Goal: Task Accomplishment & Management: Use online tool/utility

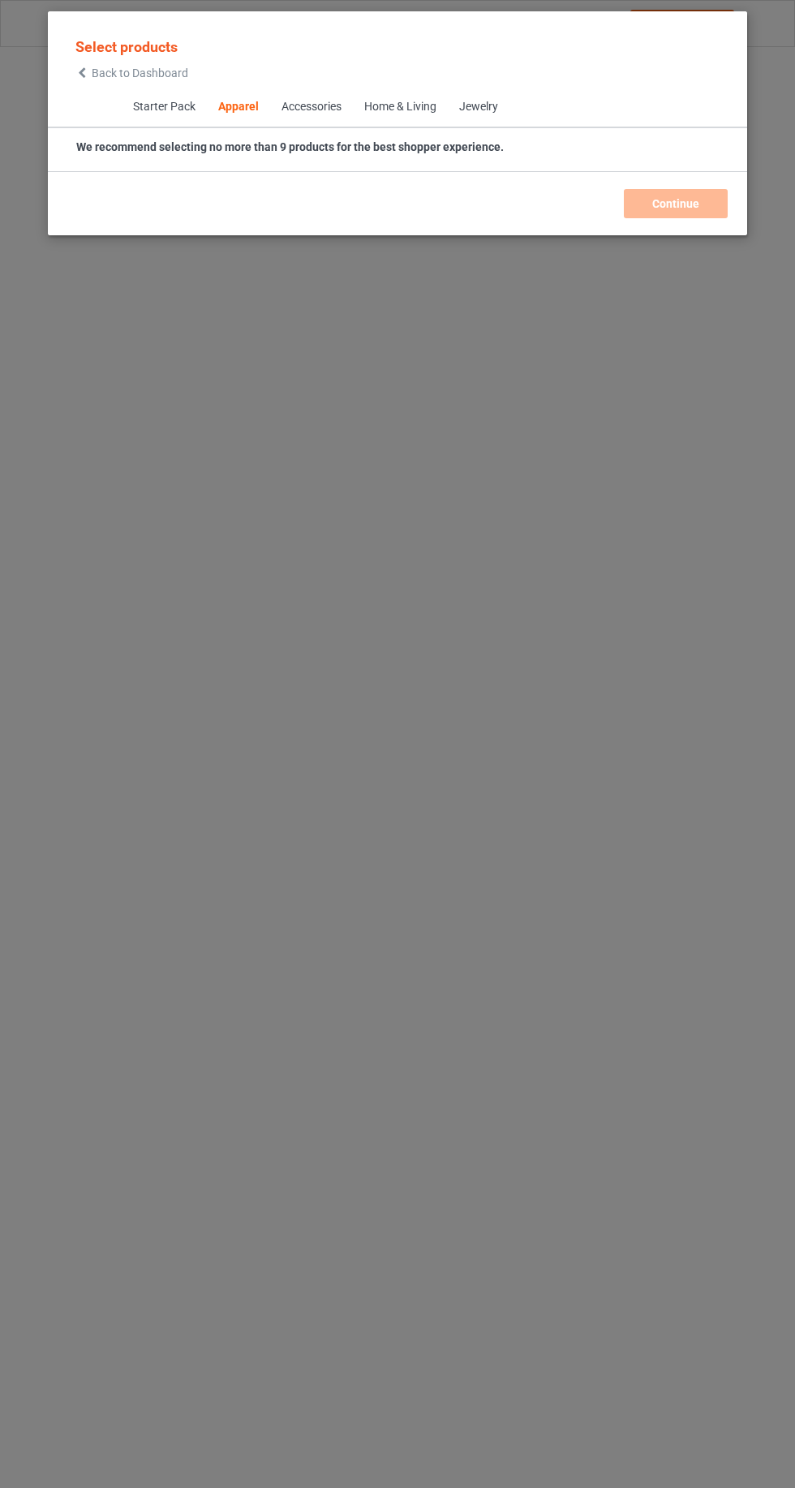
click at [82, 72] on icon at bounding box center [82, 72] width 14 height 11
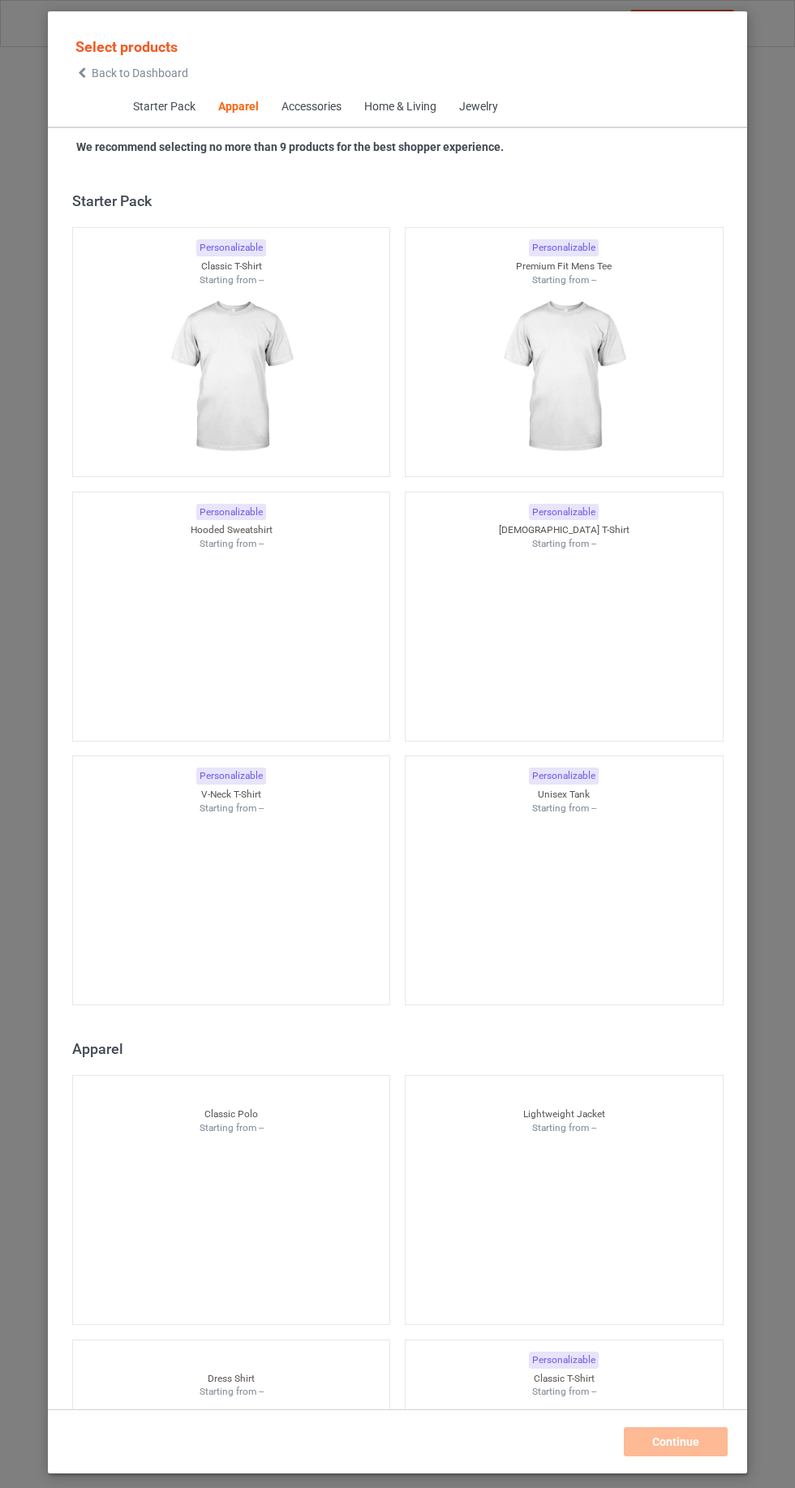
scroll to position [868, 0]
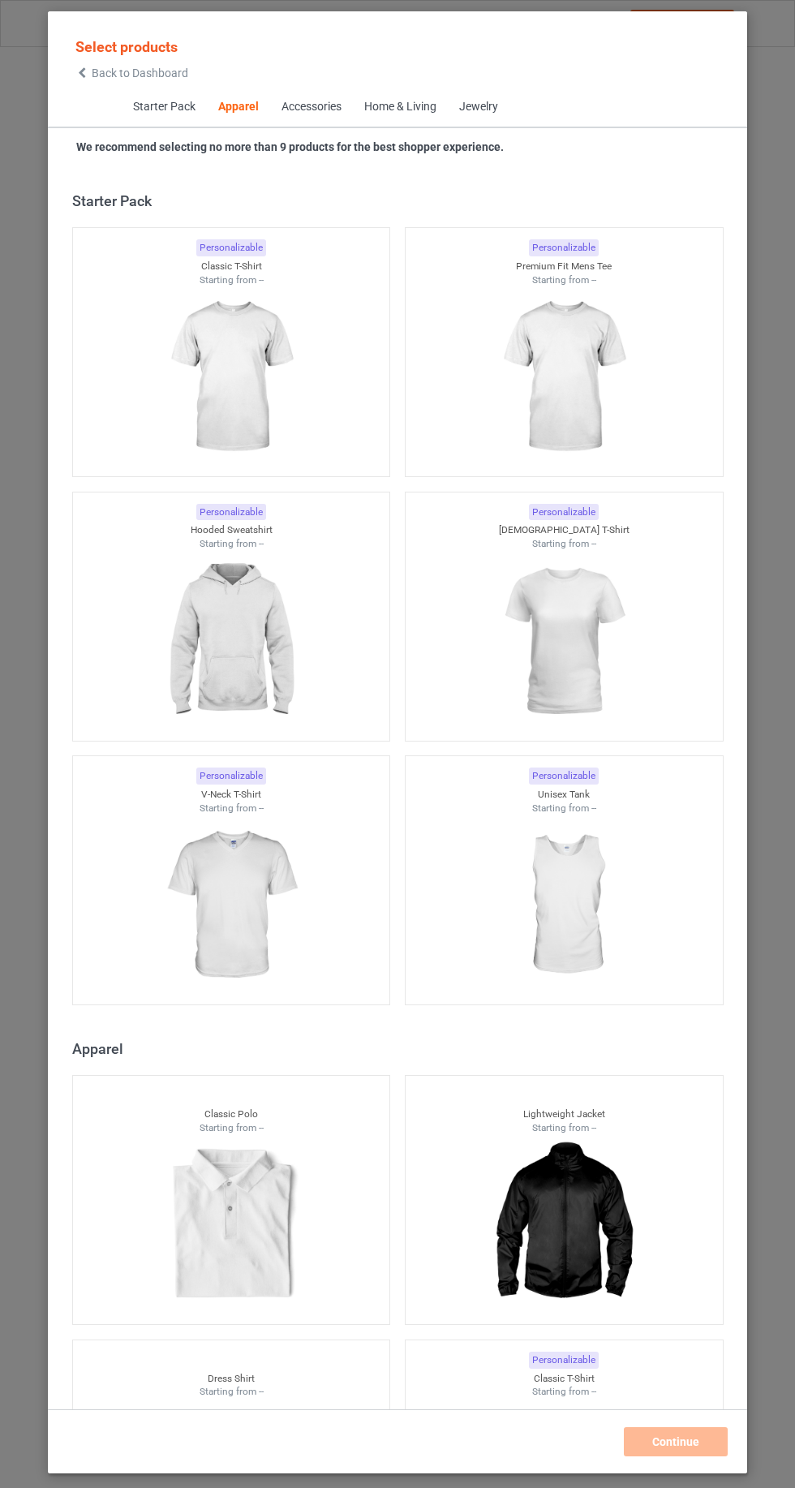
click at [114, 78] on span "Back to Dashboard" at bounding box center [140, 73] width 97 height 13
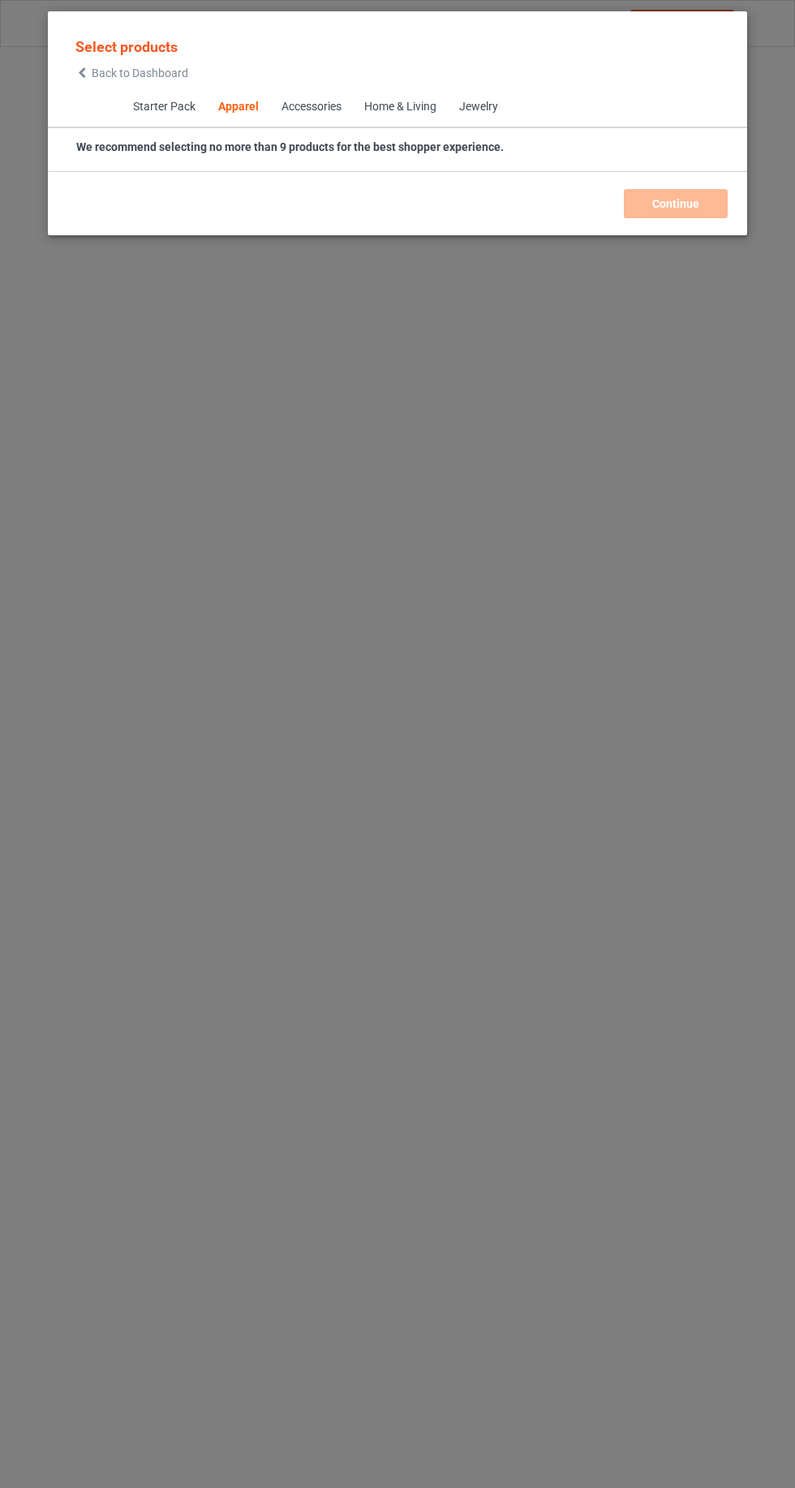
click at [98, 75] on span "Back to Dashboard" at bounding box center [140, 73] width 97 height 13
click at [82, 72] on icon at bounding box center [82, 72] width 14 height 11
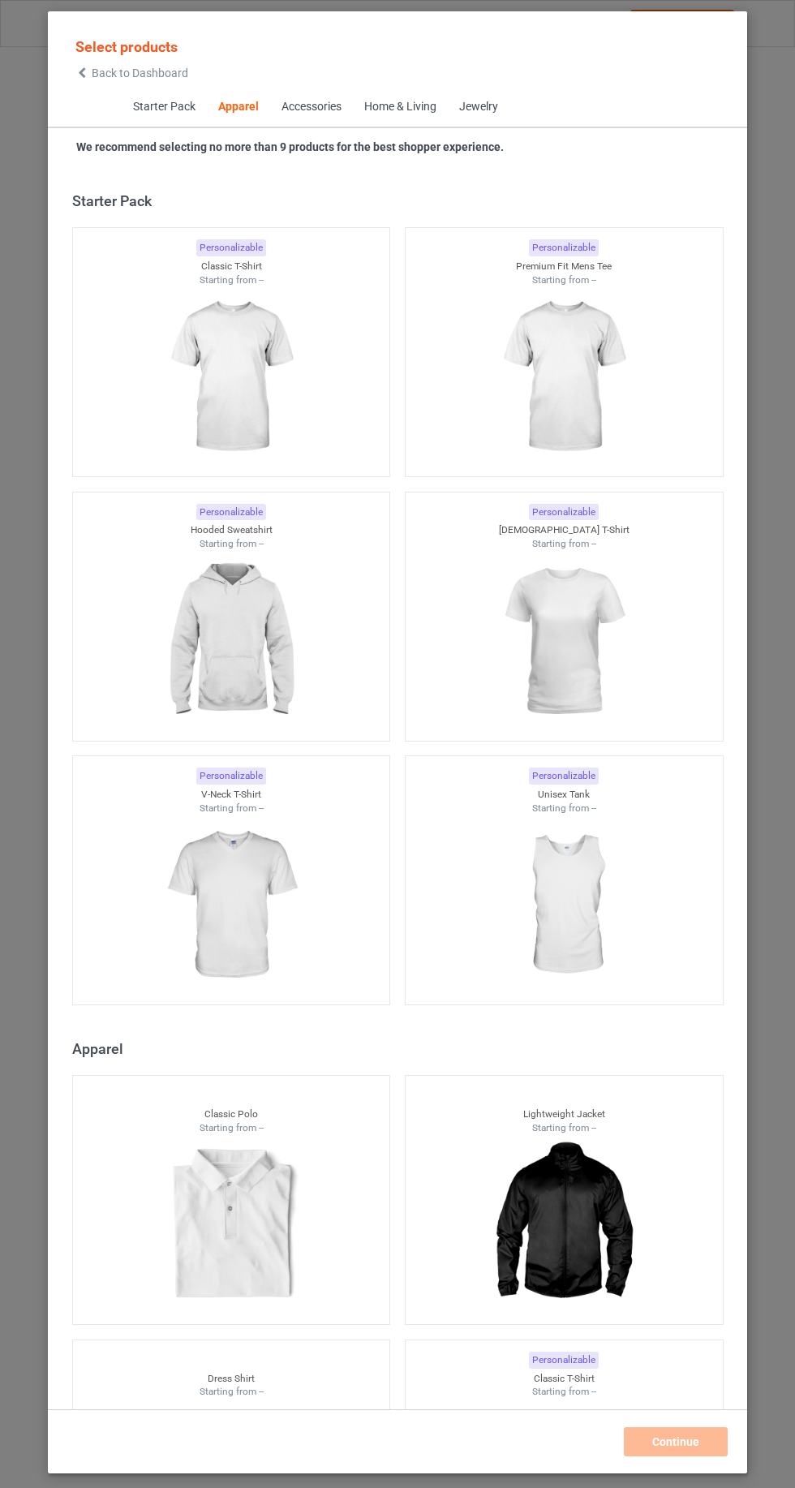
scroll to position [868, 0]
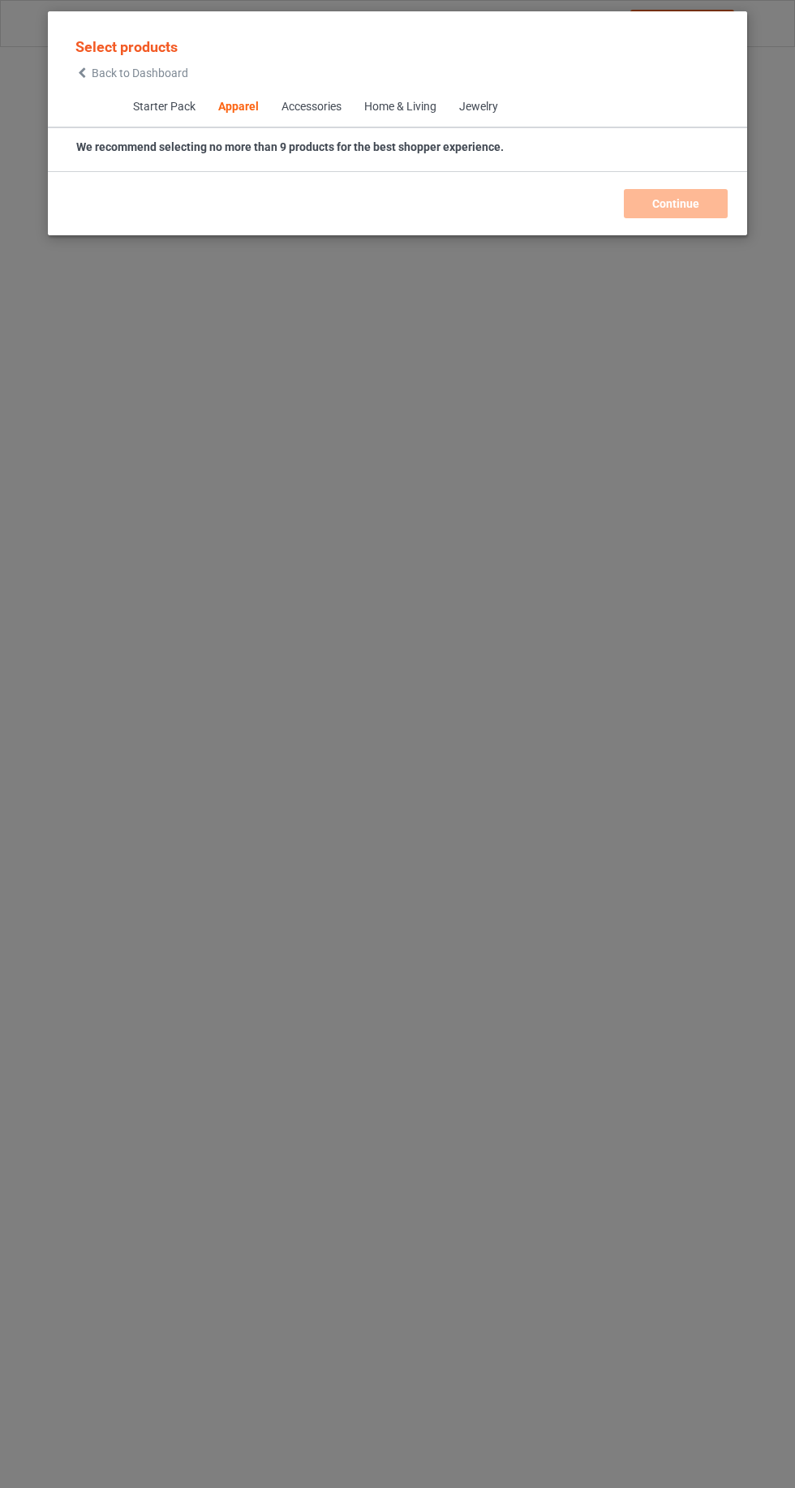
click at [82, 72] on icon at bounding box center [82, 72] width 14 height 11
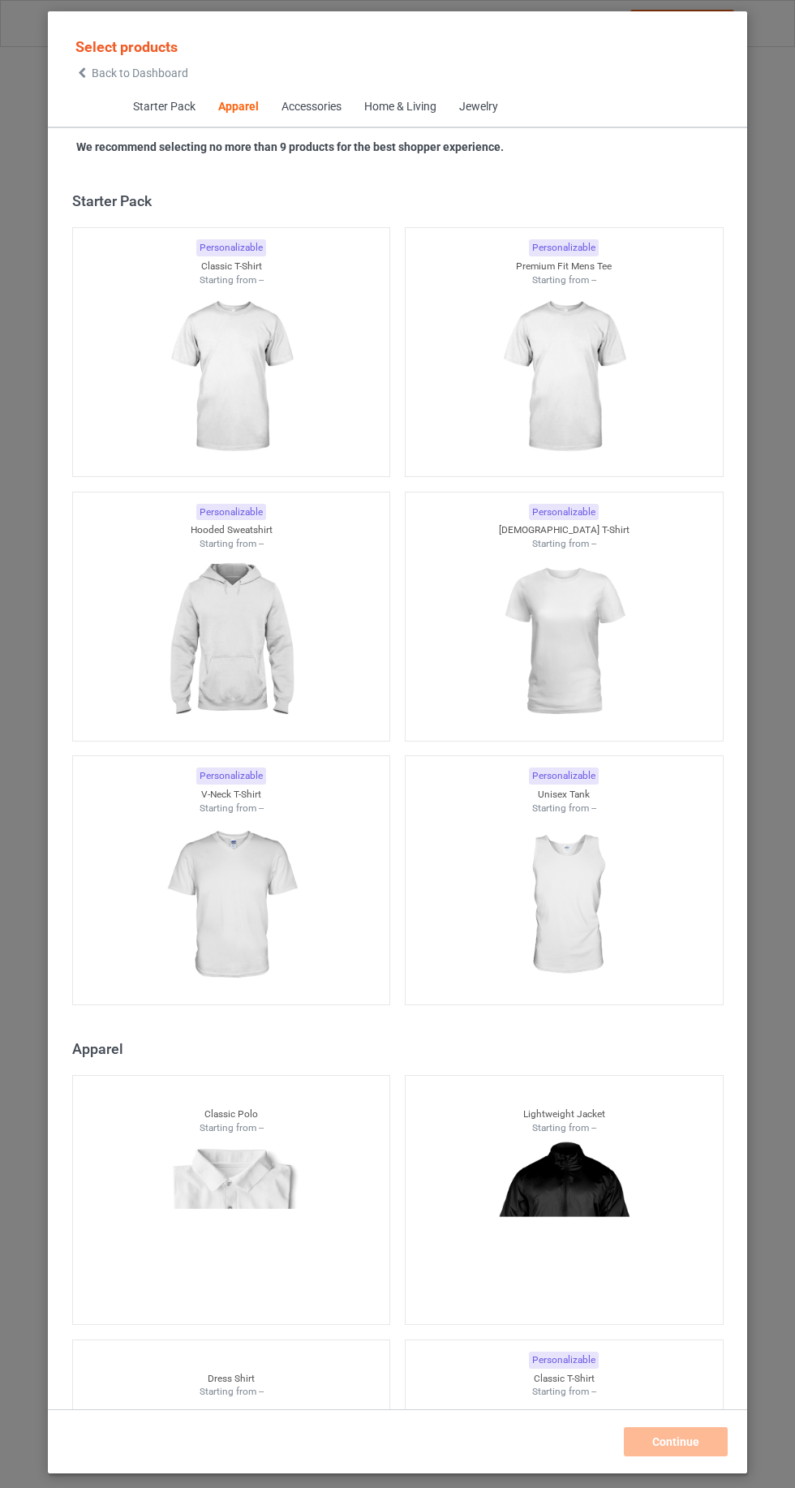
scroll to position [868, 0]
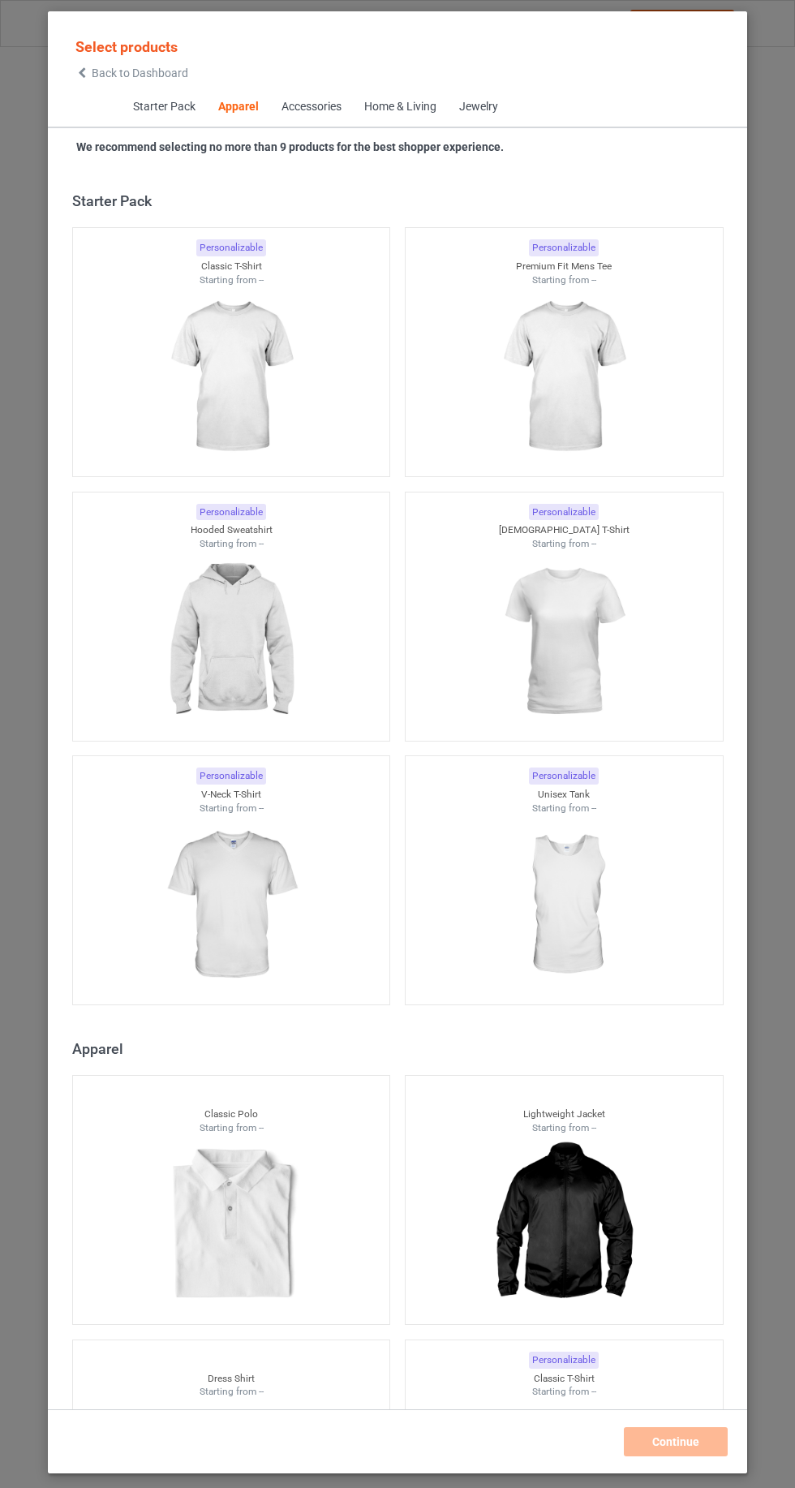
click at [82, 72] on icon at bounding box center [82, 72] width 14 height 11
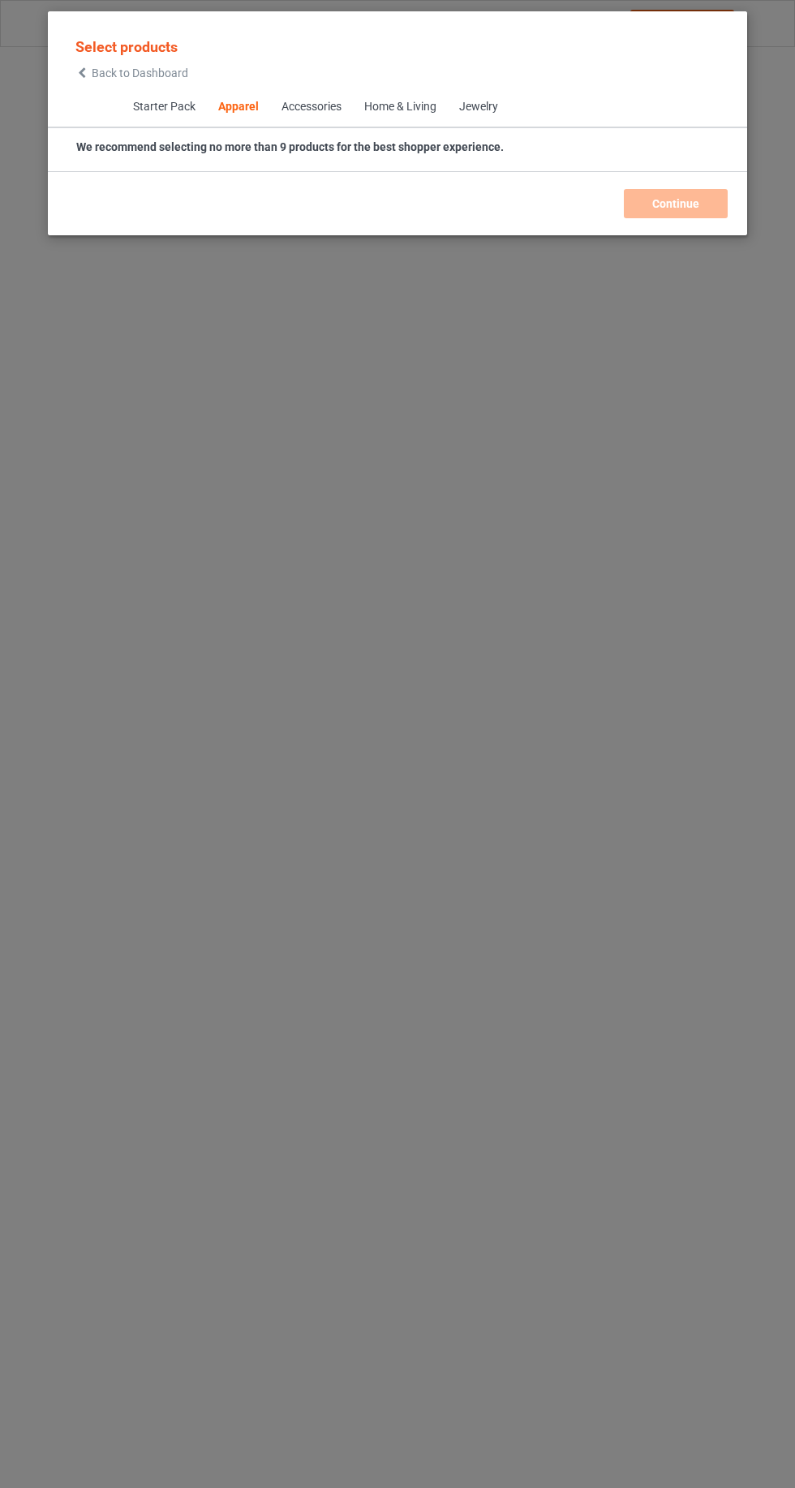
click at [82, 72] on icon at bounding box center [82, 72] width 14 height 11
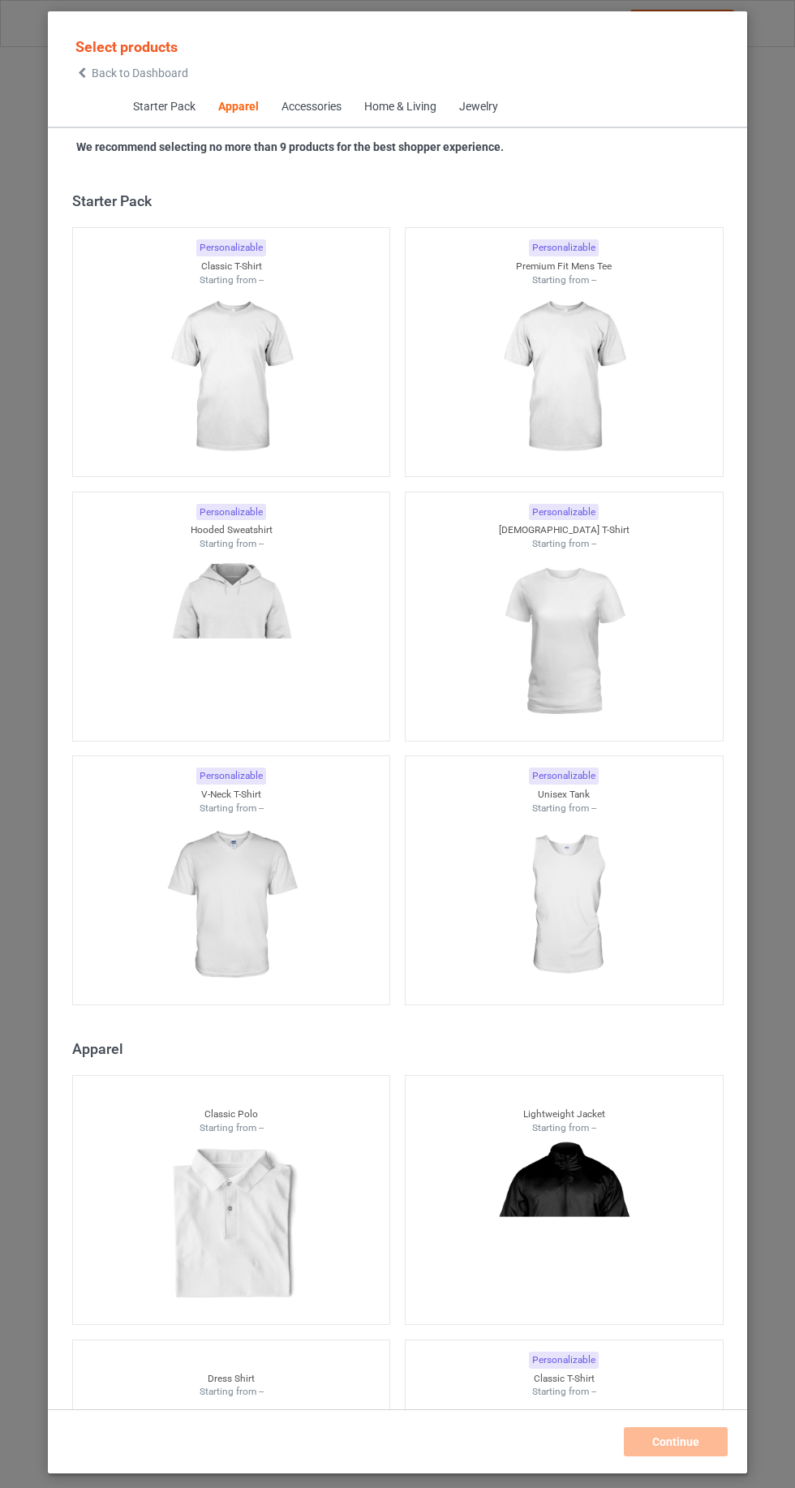
scroll to position [868, 0]
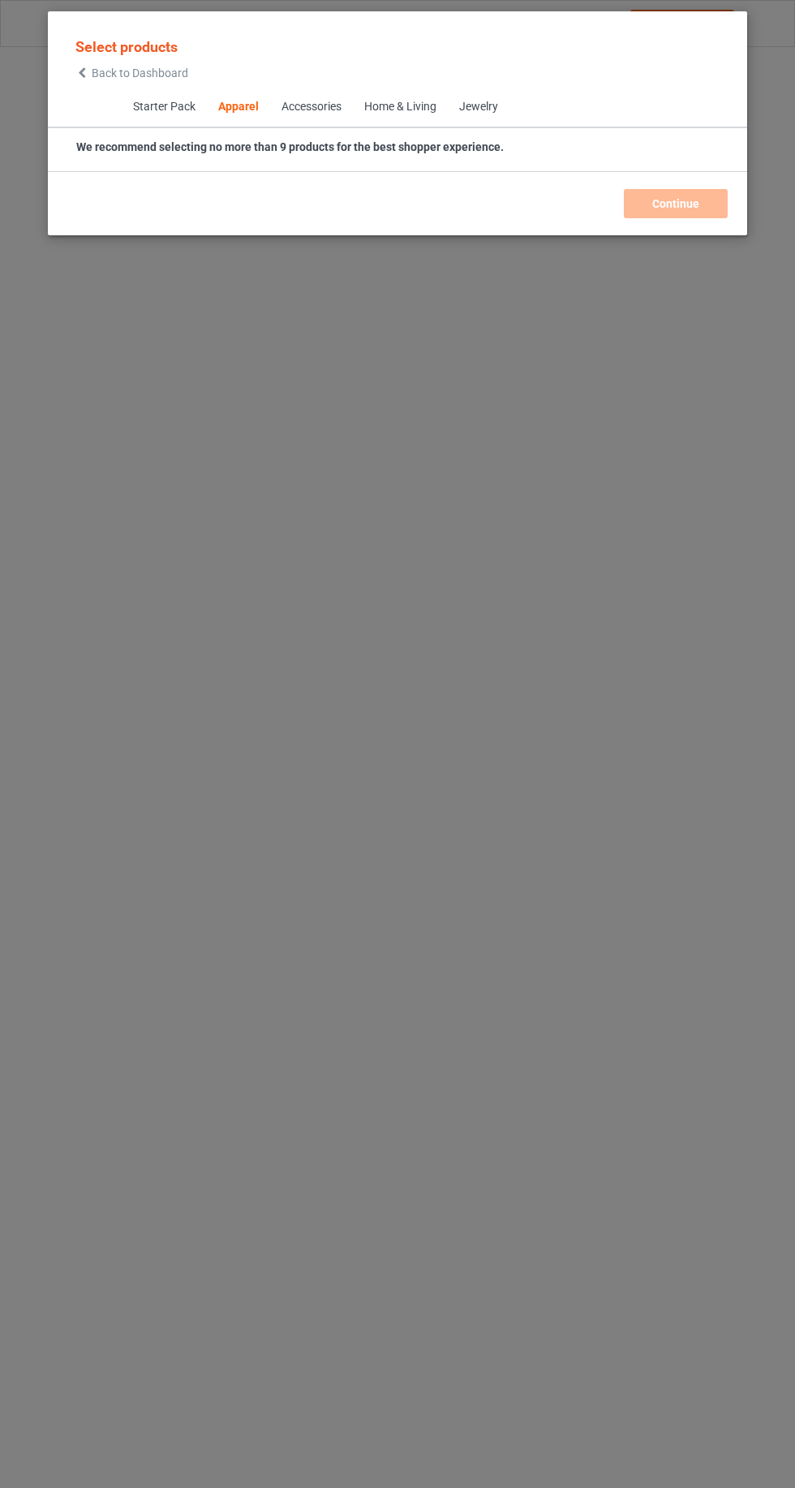
click at [82, 72] on icon at bounding box center [82, 72] width 14 height 11
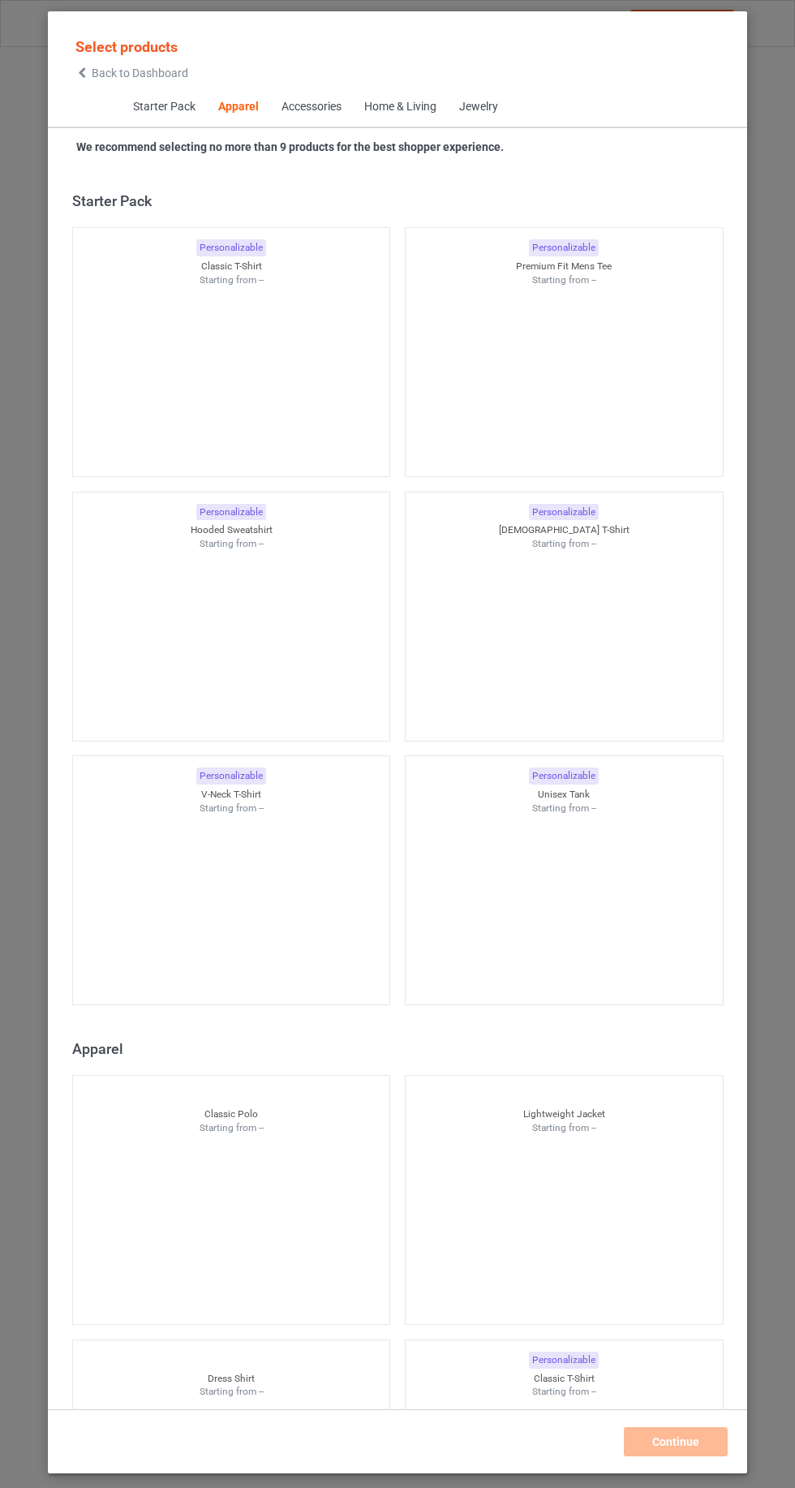
scroll to position [868, 0]
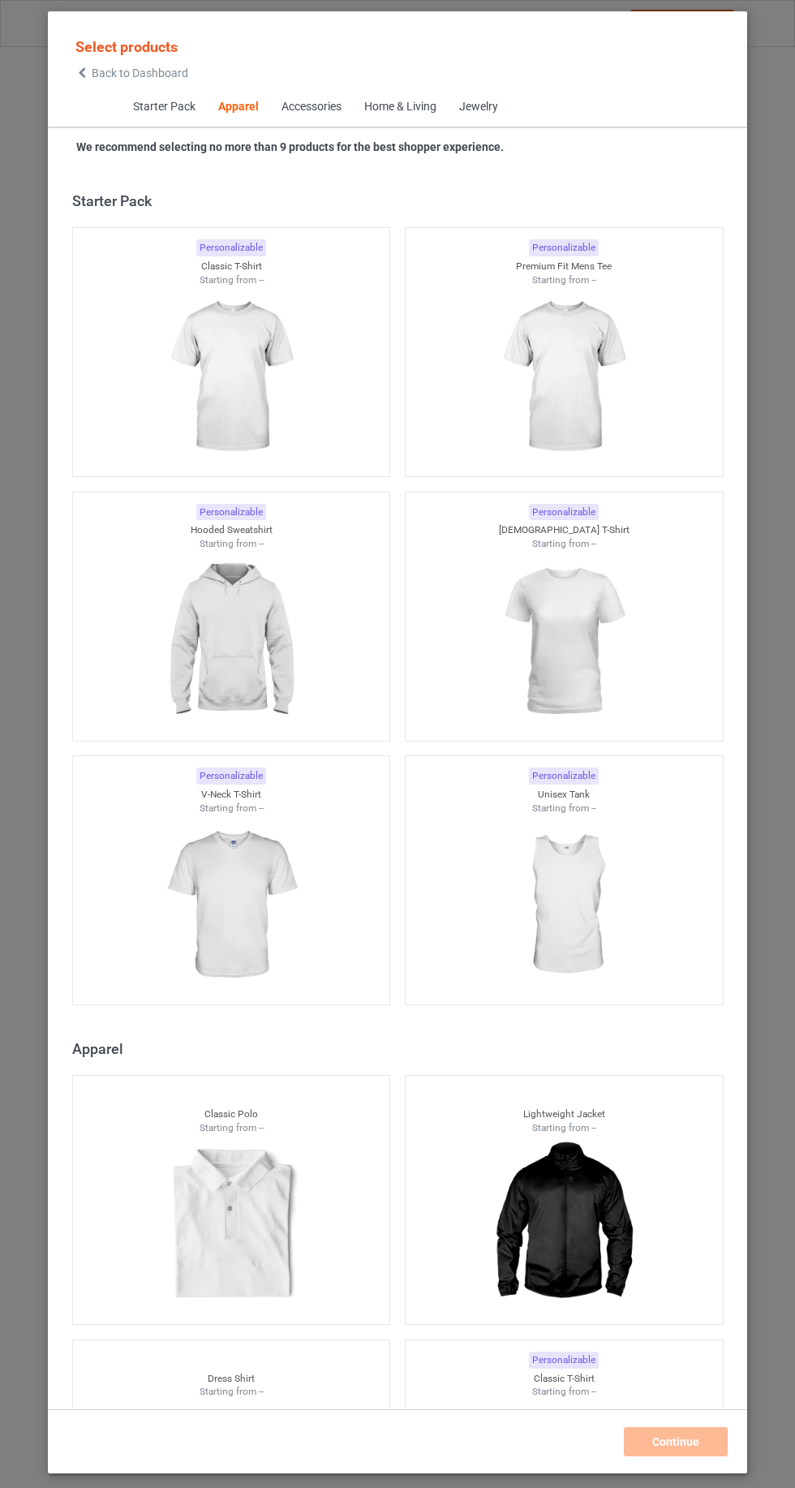
click at [54, 78] on div "Select products Back to Dashboard" at bounding box center [397, 57] width 699 height 59
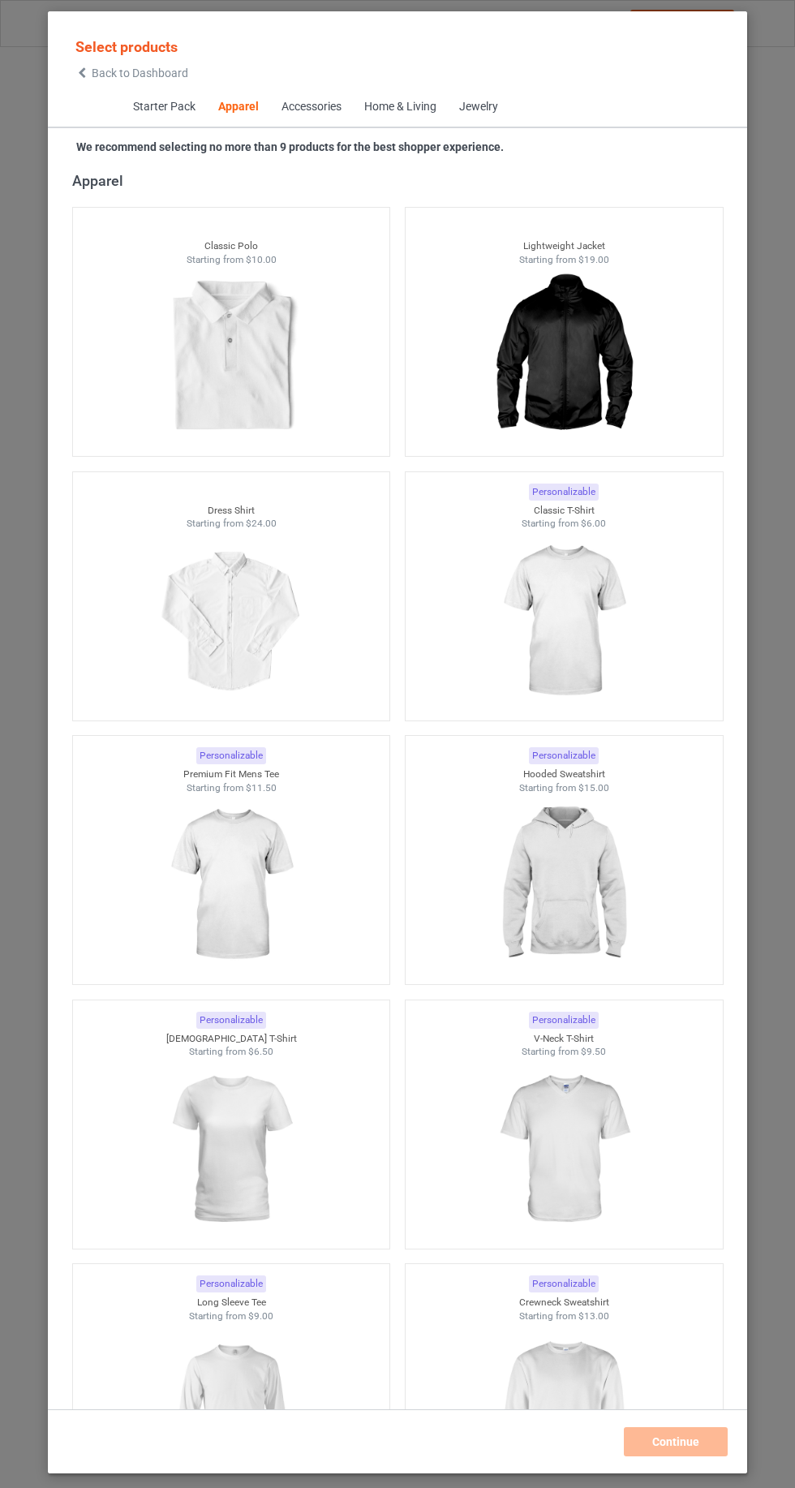
click at [125, 102] on span "Starter Pack" at bounding box center [163, 107] width 85 height 39
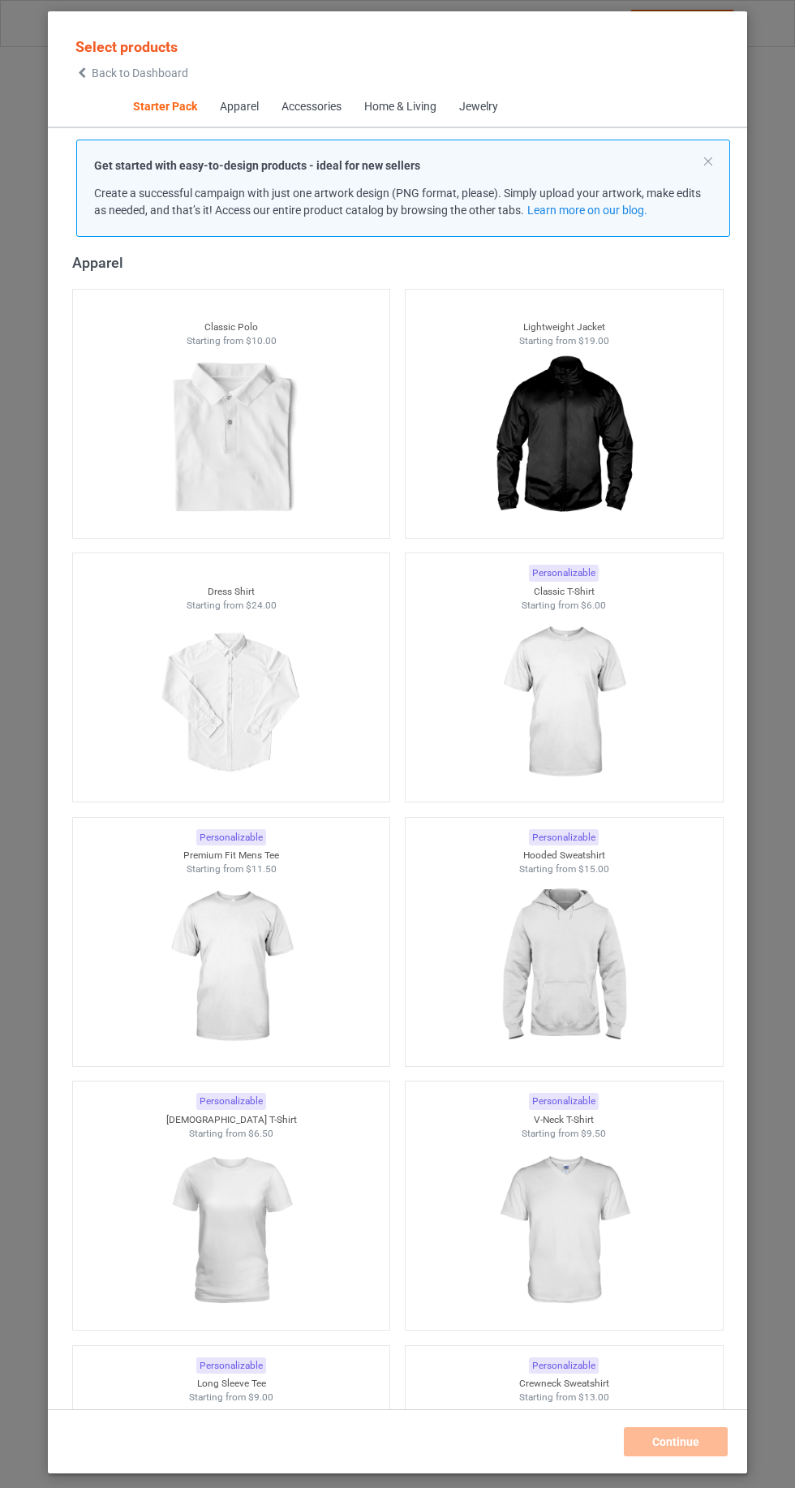
scroll to position [20, 0]
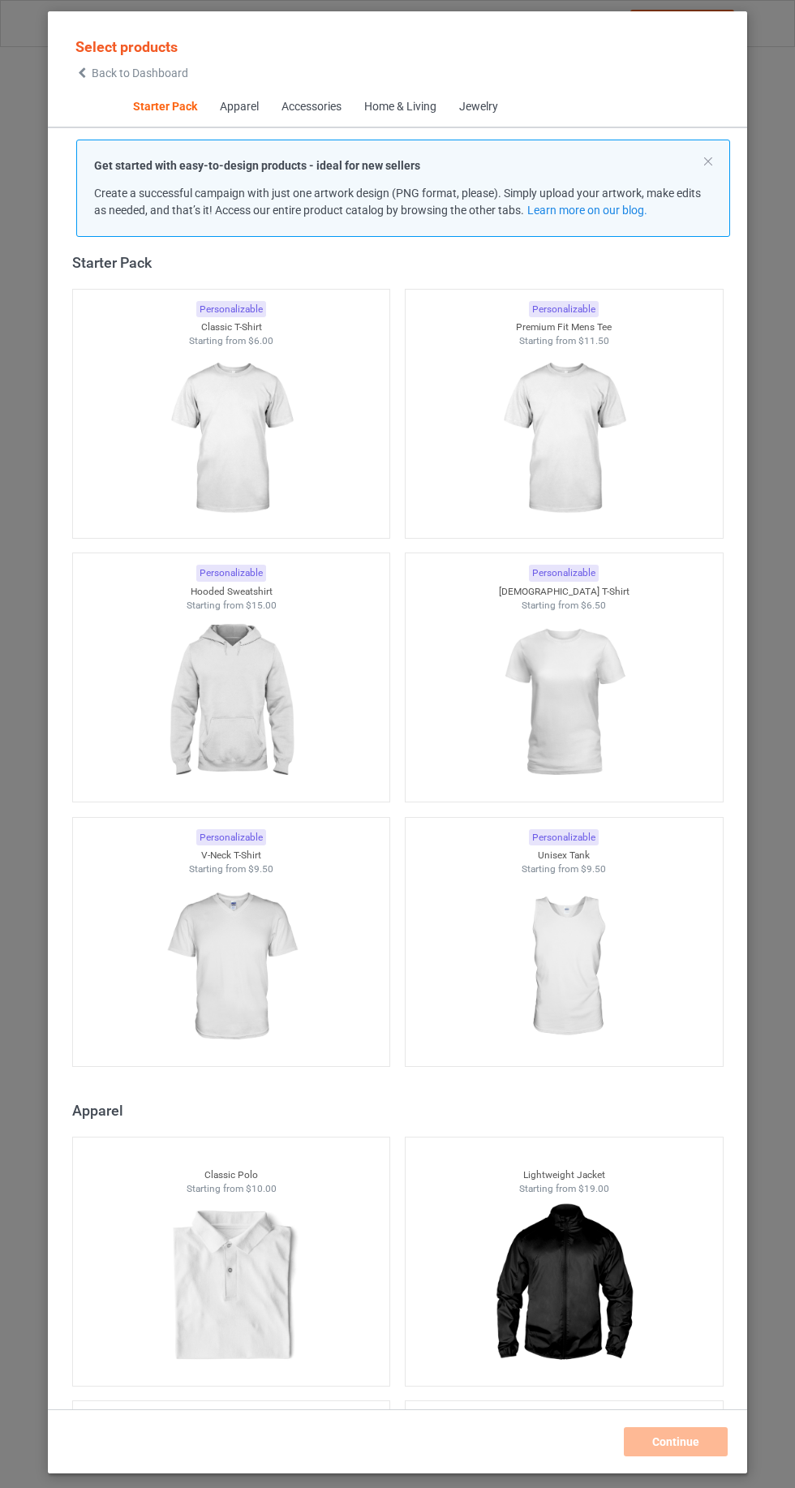
click at [82, 72] on icon at bounding box center [82, 72] width 14 height 11
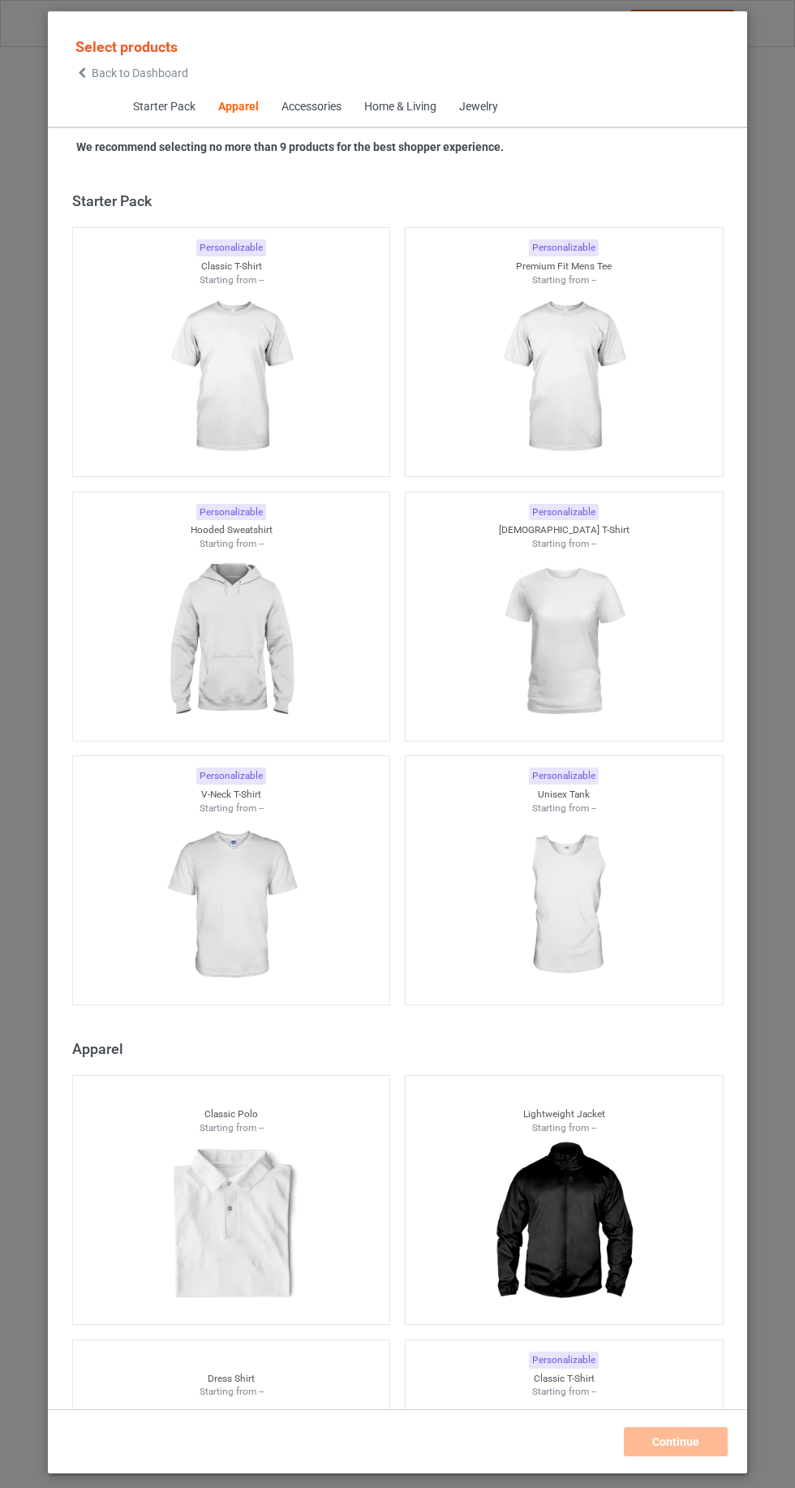
click at [77, 69] on icon at bounding box center [82, 72] width 14 height 11
